Goal: Transaction & Acquisition: Book appointment/travel/reservation

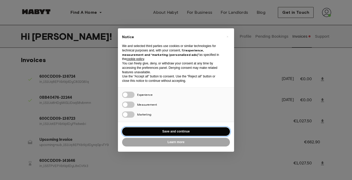
click at [175, 129] on button "Save and continue" at bounding box center [176, 131] width 108 height 9
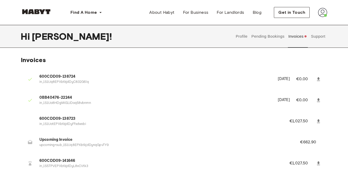
click at [264, 37] on button "Pending Bookings" at bounding box center [268, 36] width 34 height 23
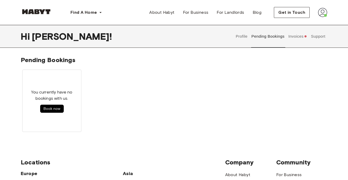
click at [244, 39] on button "Profile" at bounding box center [241, 36] width 13 height 23
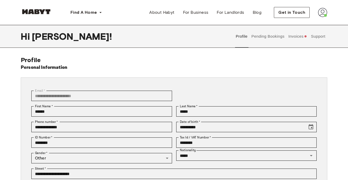
click at [319, 38] on button "Support" at bounding box center [318, 36] width 16 height 23
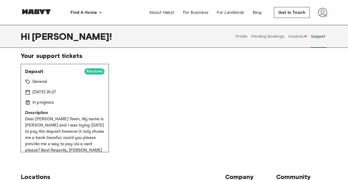
click at [269, 36] on button "Pending Bookings" at bounding box center [268, 36] width 34 height 23
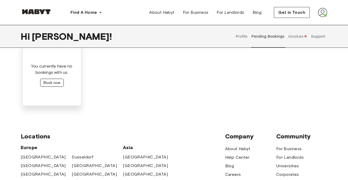
click at [58, 81] on button "Book now" at bounding box center [52, 83] width 24 height 8
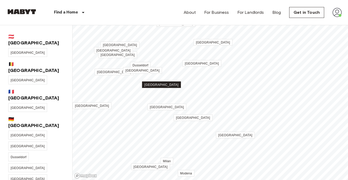
click at [163, 85] on span "[GEOGRAPHIC_DATA]" at bounding box center [161, 85] width 34 height 4
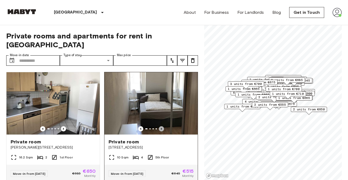
click at [159, 126] on icon "Previous image" at bounding box center [161, 128] width 5 height 5
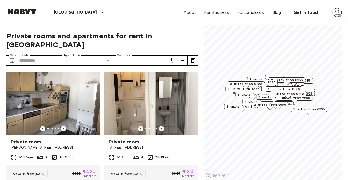
click at [159, 126] on icon "Previous image" at bounding box center [161, 128] width 5 height 5
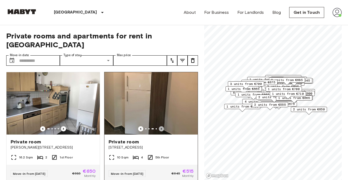
click at [159, 126] on icon "Previous image" at bounding box center [161, 128] width 5 height 5
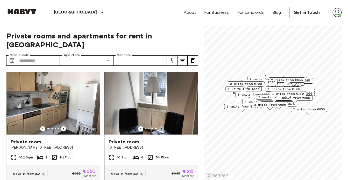
click at [159, 126] on icon "Previous image" at bounding box center [161, 128] width 5 height 5
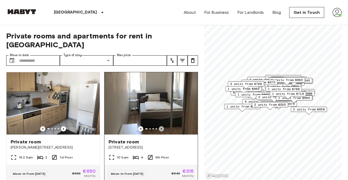
click at [159, 126] on icon "Previous image" at bounding box center [161, 128] width 5 height 5
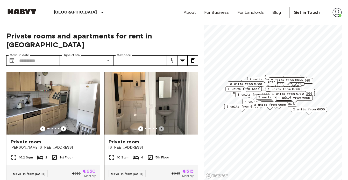
click at [159, 126] on icon "Previous image" at bounding box center [161, 128] width 5 height 5
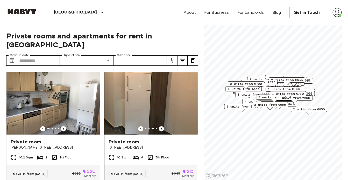
click at [159, 126] on icon "Previous image" at bounding box center [161, 128] width 5 height 5
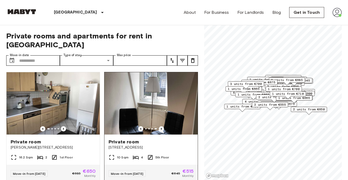
click at [159, 126] on icon "Previous image" at bounding box center [161, 128] width 5 height 5
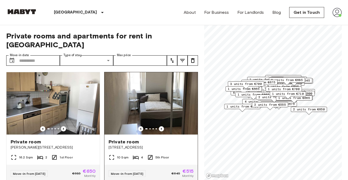
click at [121, 138] on span "Private room" at bounding box center [124, 141] width 30 height 6
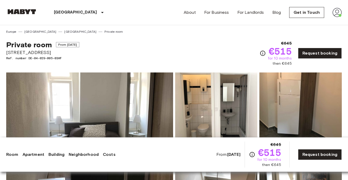
click at [40, 53] on span "[STREET_ADDRESS]" at bounding box center [42, 52] width 73 height 7
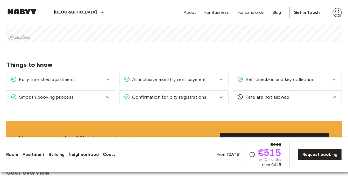
scroll to position [415, 0]
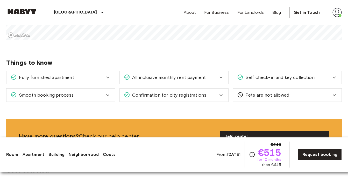
click at [189, 96] on span "Confirmation for city registrations" at bounding box center [168, 95] width 76 height 7
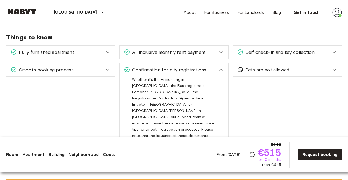
scroll to position [441, 0]
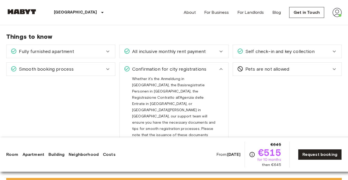
click at [191, 74] on div "Confirmation for city registrations" at bounding box center [174, 68] width 109 height 13
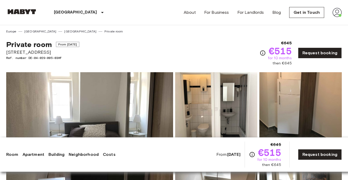
scroll to position [0, 0]
click at [275, 14] on link "Blog" at bounding box center [276, 12] width 9 height 6
